Goal: Information Seeking & Learning: Learn about a topic

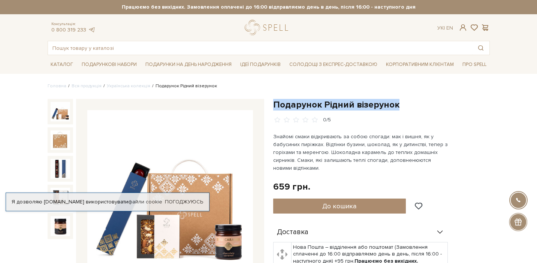
drag, startPoint x: 275, startPoint y: 102, endPoint x: 409, endPoint y: 102, distance: 134.2
click at [409, 102] on h1 "Подарунок Рідний візерунок" at bounding box center [381, 105] width 217 height 12
copy h1 "Подарунок Рідний візерунок"
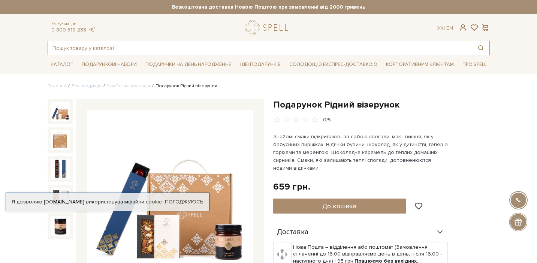
click at [293, 53] on input "text" at bounding box center [260, 47] width 424 height 13
paste input "Подарунок Рідний візерунок"
type input "Подарунок Рідний візерунок"
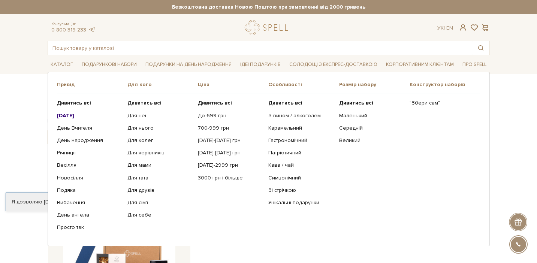
click at [65, 117] on b "[DATE]" at bounding box center [65, 115] width 17 height 6
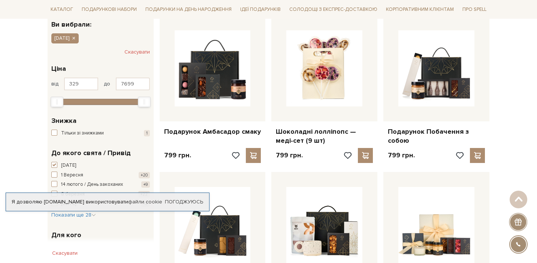
scroll to position [135, 0]
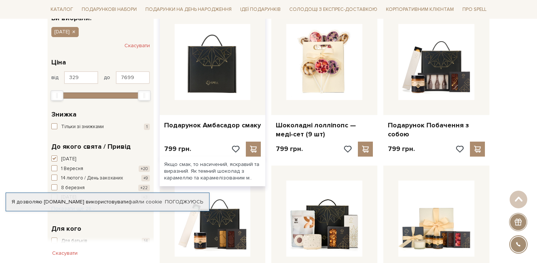
click at [231, 66] on img at bounding box center [213, 62] width 76 height 76
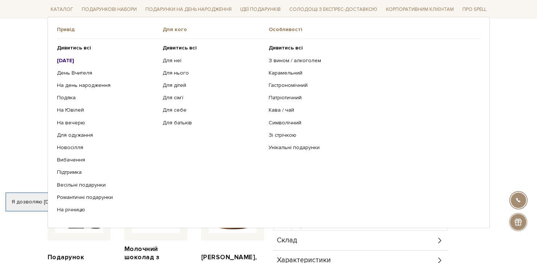
scroll to position [153, 0]
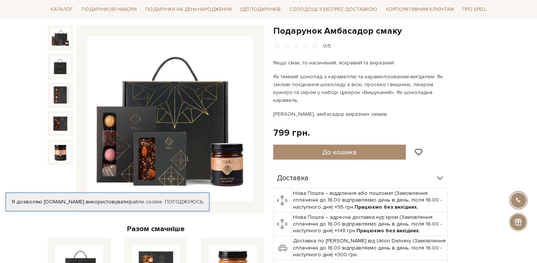
scroll to position [54, 0]
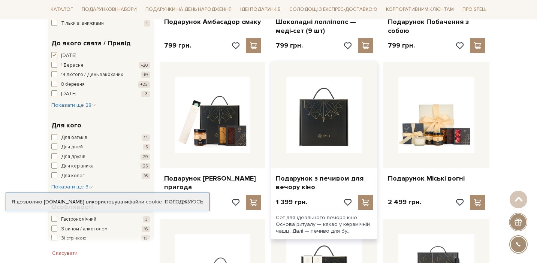
scroll to position [244, 0]
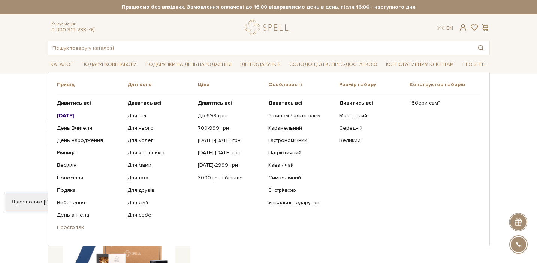
click at [77, 228] on link "Просто так" at bounding box center [89, 227] width 65 height 7
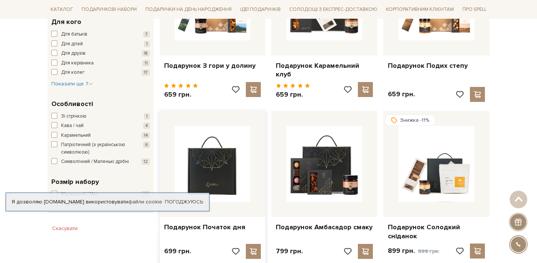
scroll to position [353, 0]
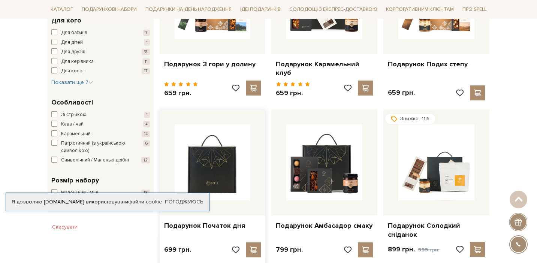
click at [237, 158] on img at bounding box center [213, 162] width 76 height 76
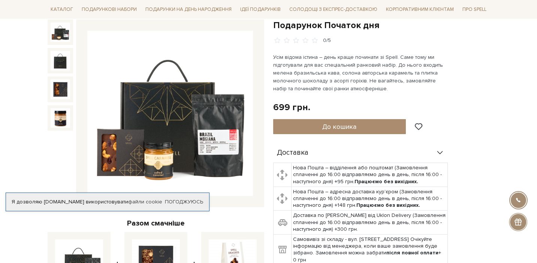
scroll to position [80, 0]
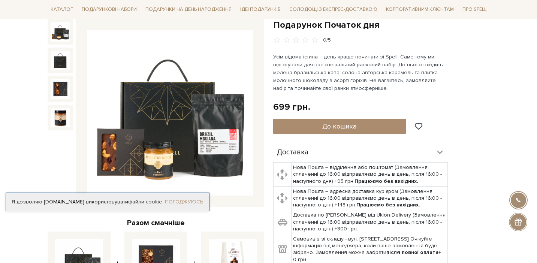
click at [192, 199] on link "Погоджуюсь" at bounding box center [184, 202] width 38 height 7
